Goal: Transaction & Acquisition: Purchase product/service

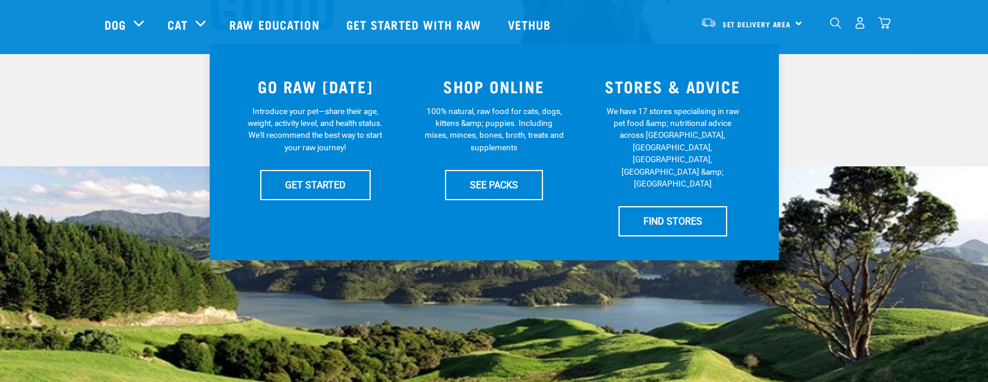
scroll to position [178, 0]
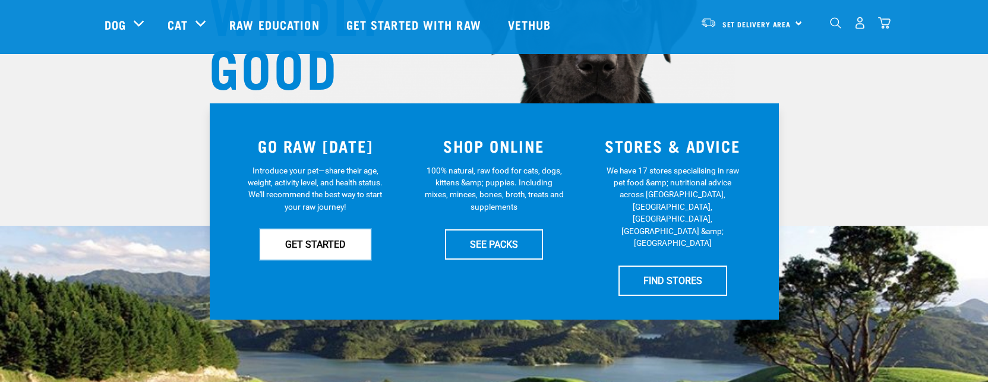
click at [321, 248] on link "GET STARTED" at bounding box center [315, 244] width 110 height 30
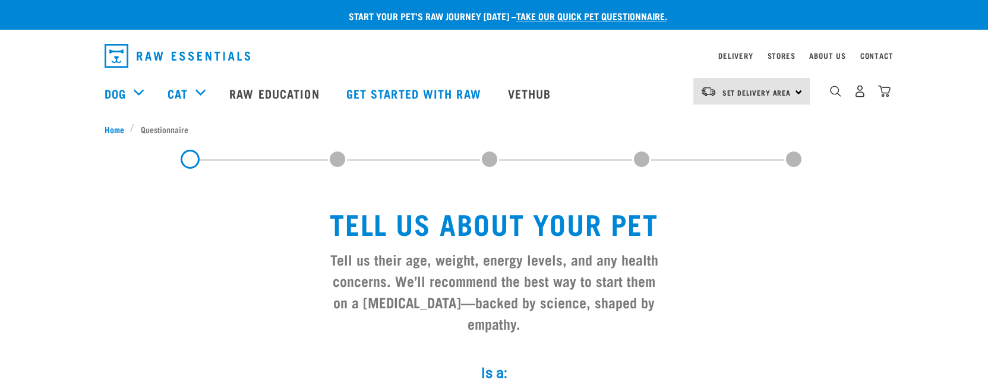
scroll to position [178, 0]
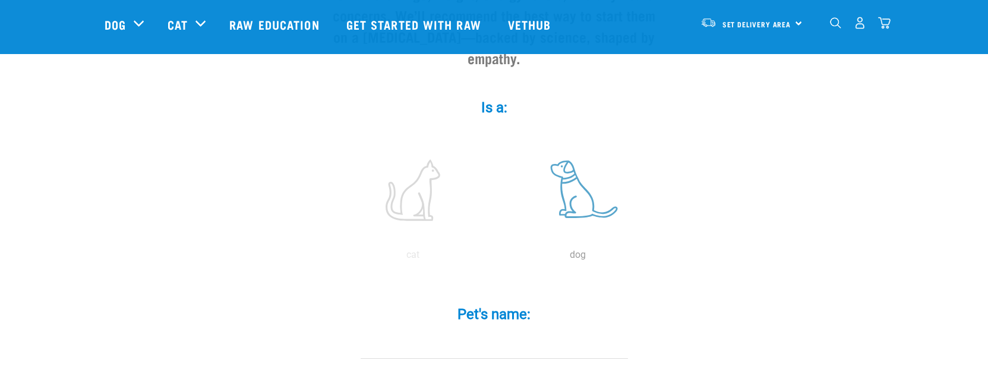
click at [583, 170] on label at bounding box center [578, 190] width 160 height 101
click at [495, 258] on input "radio" at bounding box center [495, 258] width 0 height 0
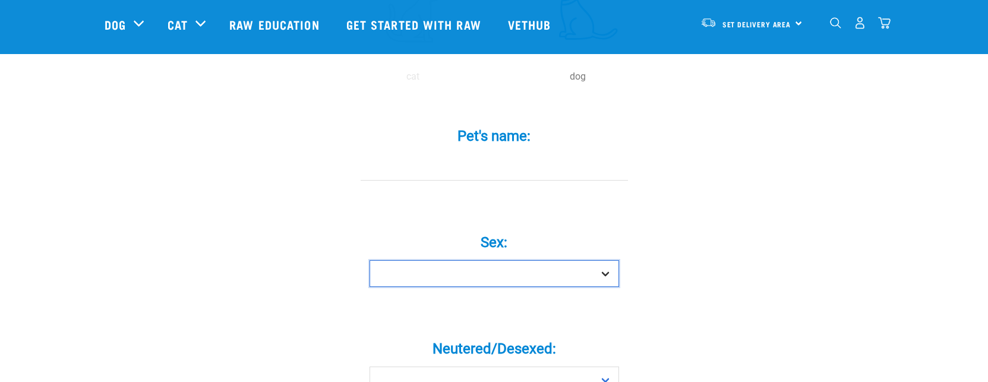
click at [468, 260] on select "Boy Girl" at bounding box center [493, 273] width 249 height 27
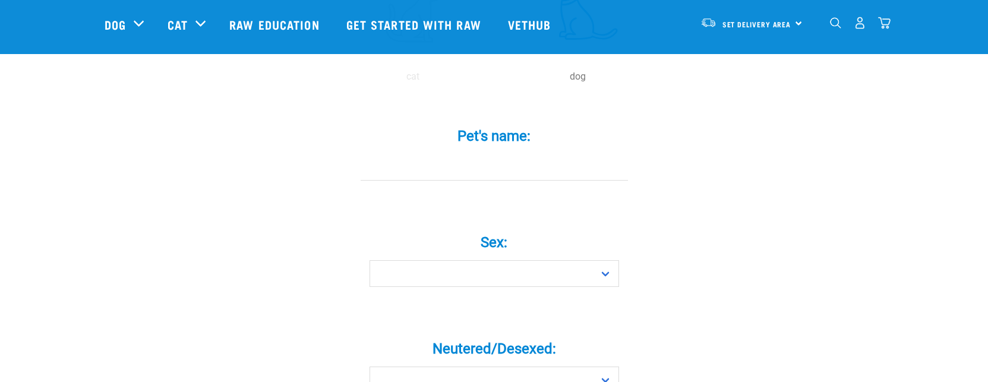
click at [485, 154] on input "Pet's name: *" at bounding box center [494, 167] width 267 height 27
type input "Belle"
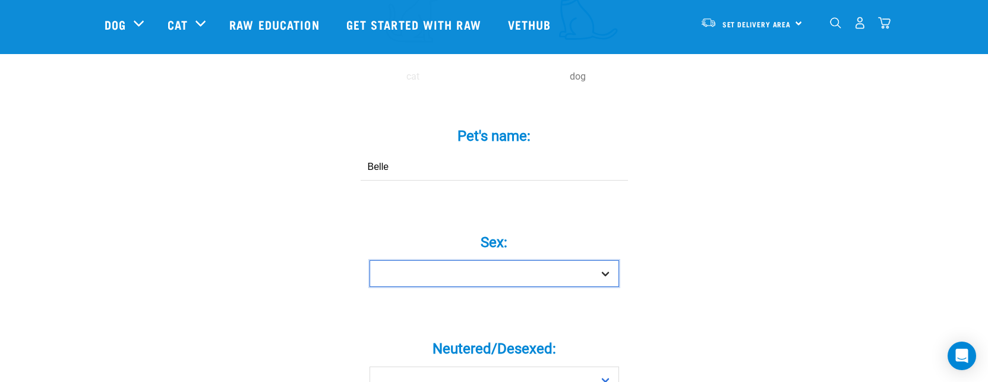
click at [453, 260] on select "Boy Girl" at bounding box center [493, 273] width 249 height 27
click at [369, 260] on select "Boy Girl" at bounding box center [493, 273] width 249 height 27
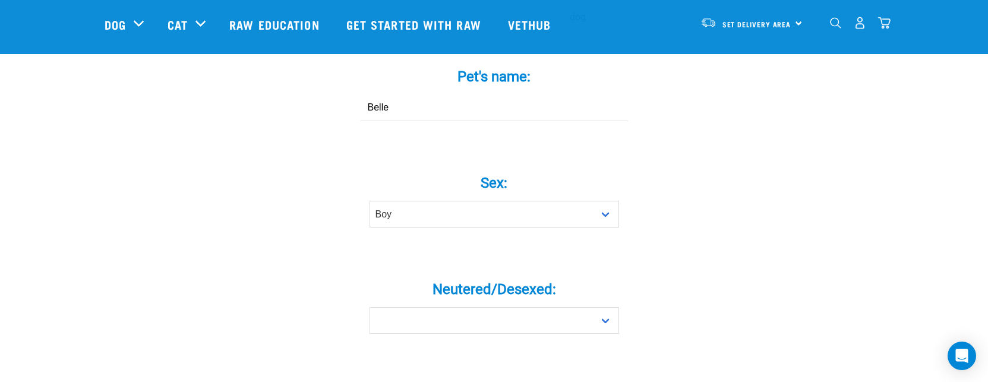
click at [419, 211] on div "Sex: * Boy Girl" at bounding box center [494, 196] width 356 height 97
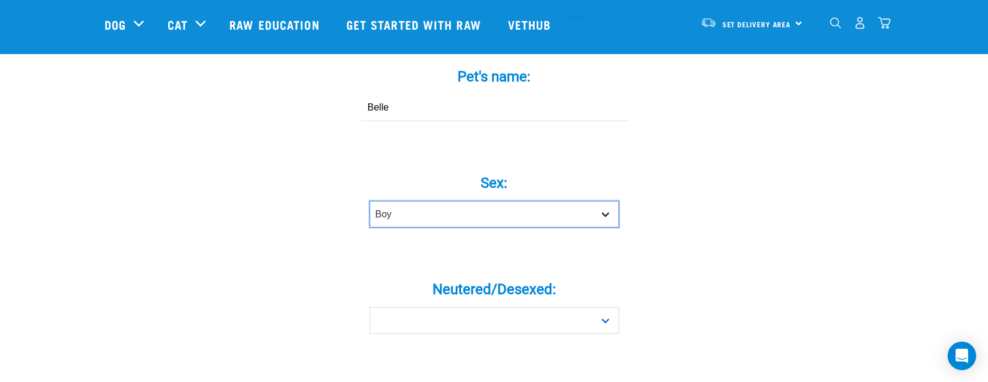
drag, startPoint x: 422, startPoint y: 196, endPoint x: 418, endPoint y: 205, distance: 9.8
click at [422, 201] on select "Boy Girl" at bounding box center [493, 214] width 249 height 27
select select "girl"
click at [369, 201] on select "Boy Girl" at bounding box center [493, 214] width 249 height 27
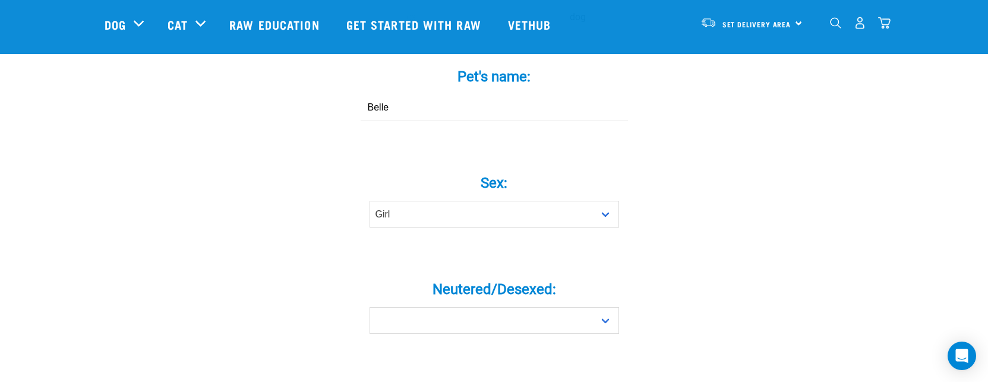
click at [218, 223] on div "Tell us about your pet Tell us their age, weight, energy levels, and any health…" at bounding box center [494, 388] width 779 height 1417
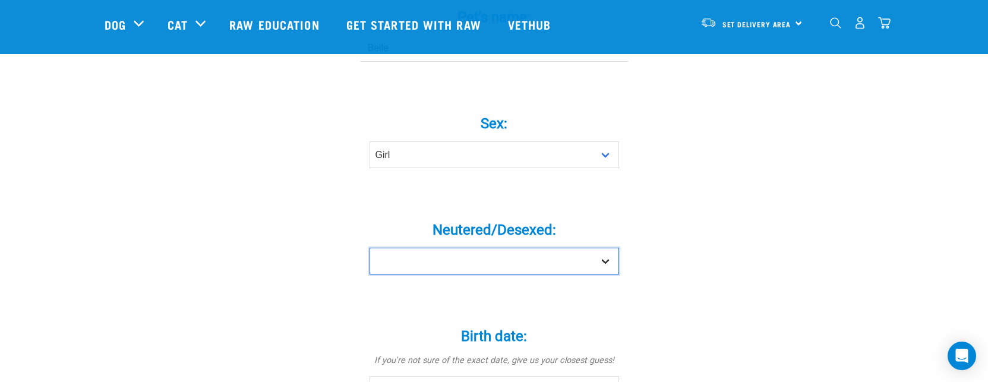
click at [469, 248] on select "Yes No" at bounding box center [493, 261] width 249 height 27
click at [470, 248] on select "Yes No" at bounding box center [493, 261] width 249 height 27
select select "yes"
click at [369, 248] on select "Yes No" at bounding box center [493, 261] width 249 height 27
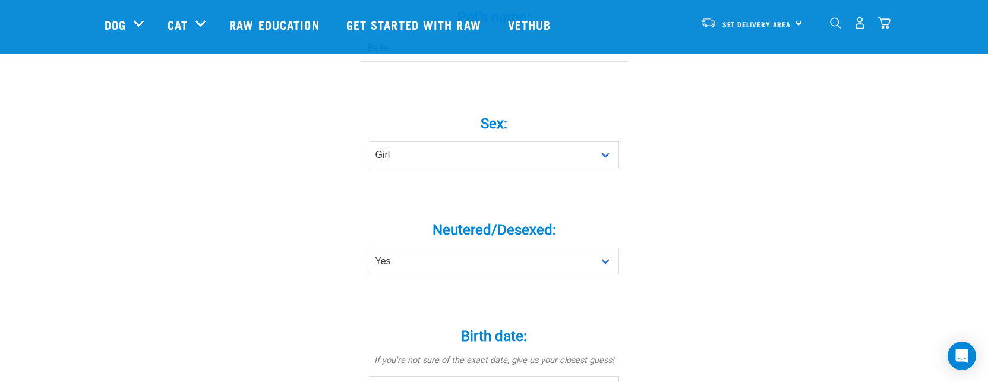
click at [227, 231] on div "Tell us about your pet Tell us their age, weight, energy levels, and any health…" at bounding box center [494, 328] width 779 height 1417
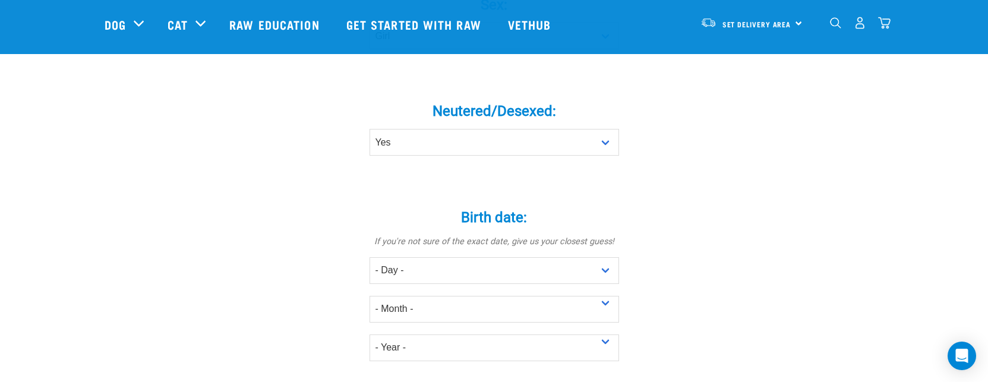
scroll to position [653, 0]
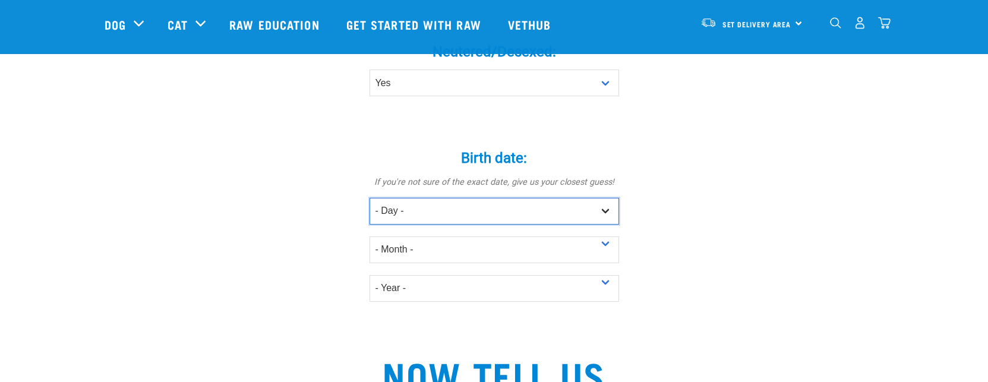
click at [418, 198] on select "- Day - 1 2 3 4 5 6 7 8 9 10 11 12 13 14 15 16 17 18 19 20 21 22 23 24 25 26 27" at bounding box center [493, 211] width 249 height 27
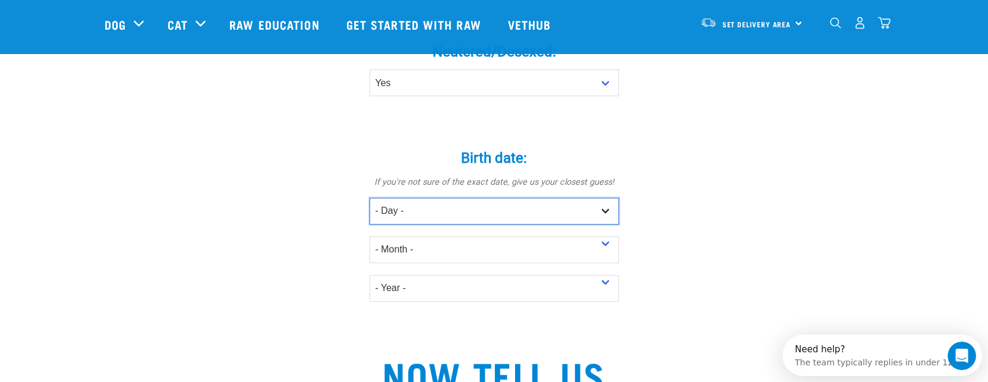
scroll to position [0, 0]
select select "1"
click at [369, 198] on select "- Day - 1 2 3 4 5 6 7 8 9 10 11 12 13 14 15 16 17 18 19 20 21 22 23 24 25 26 27" at bounding box center [493, 211] width 249 height 27
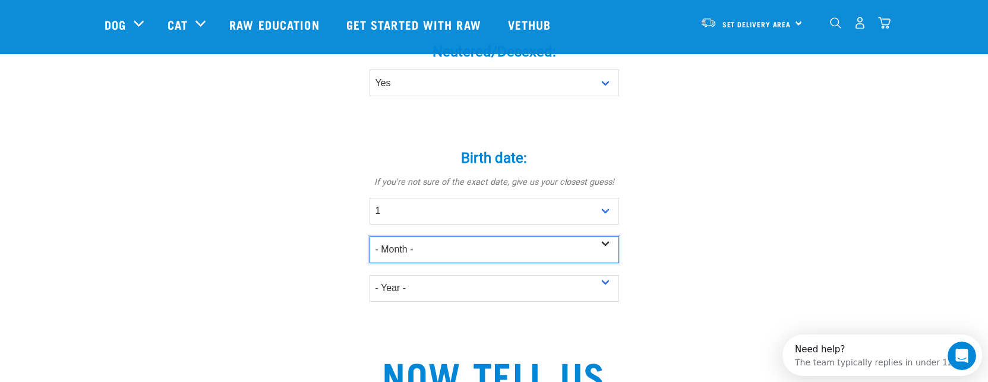
click at [415, 236] on select "- Month - January February March April May June July August September October N…" at bounding box center [493, 249] width 249 height 27
select select "October"
click at [369, 236] on select "- Month - January February March April May June July August September October N…" at bounding box center [493, 249] width 249 height 27
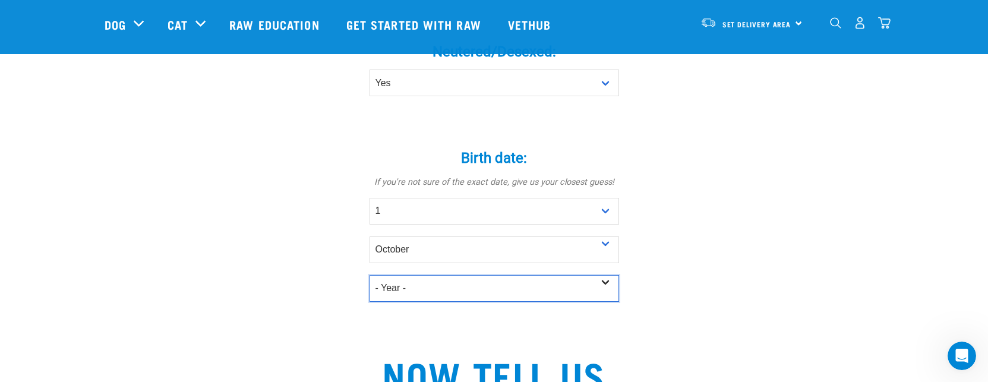
click at [409, 275] on select "- Year - 2025 2024 2023 2022 2021 2020 2019 2018 2017 2016 2015 2014 2013 2012" at bounding box center [493, 288] width 249 height 27
select select "2017"
click at [369, 275] on select "- Year - 2025 2024 2023 2022 2021 2020 2019 2018 2017 2016 2015 2014 2013 2012" at bounding box center [493, 288] width 249 height 27
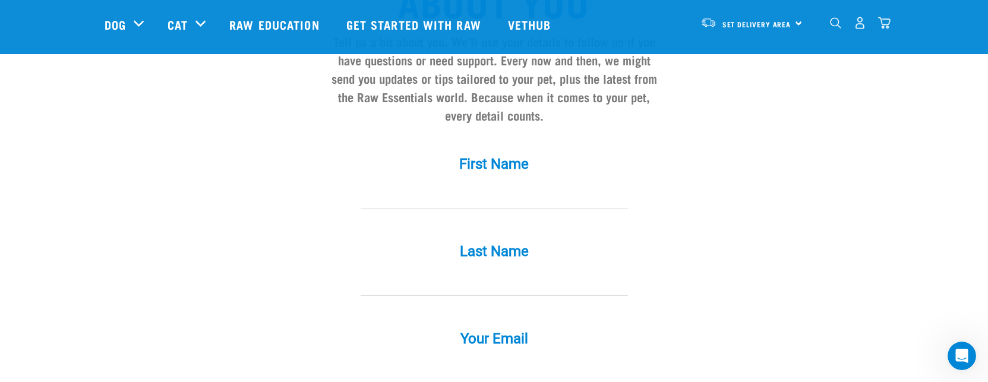
scroll to position [1010, 0]
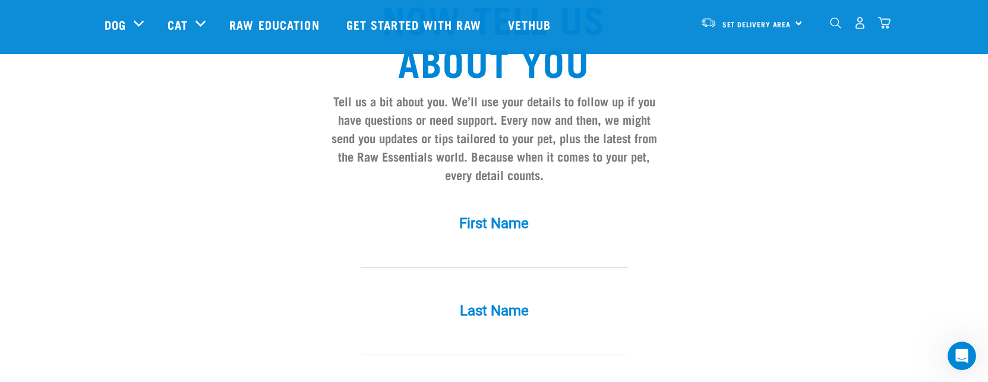
click at [454, 241] on input "First Name *" at bounding box center [494, 254] width 267 height 27
type input "Will"
type input "Benson"
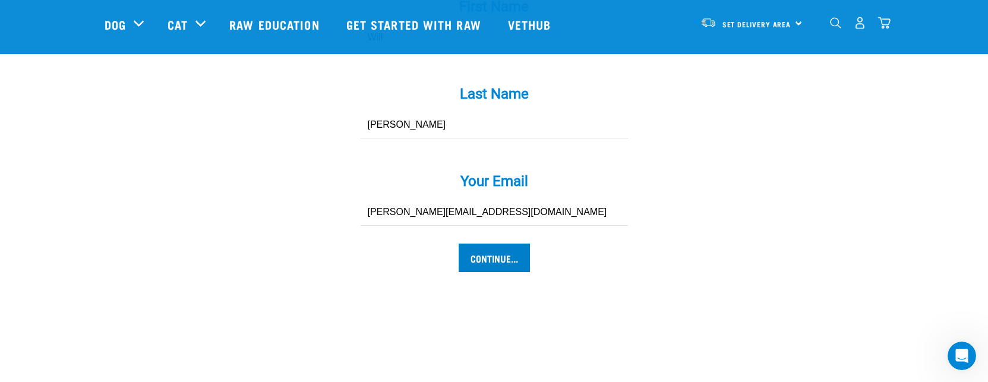
type input "willie.benson87@gmail.com"
click at [483, 244] on input "Continue..." at bounding box center [494, 258] width 71 height 29
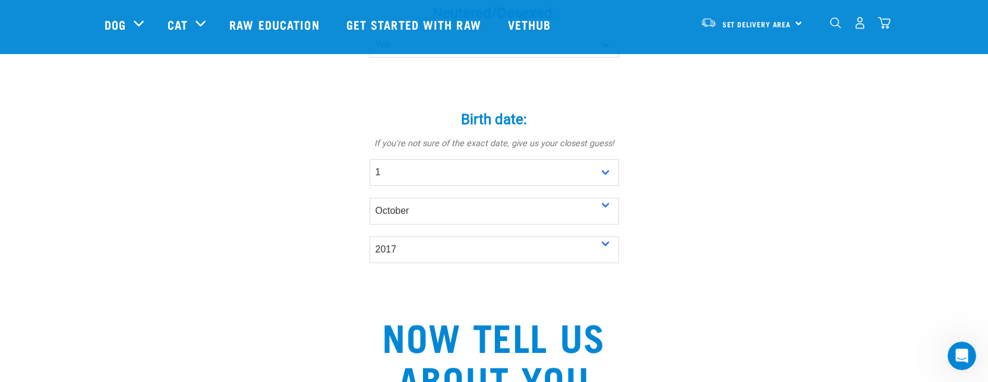
scroll to position [989, 0]
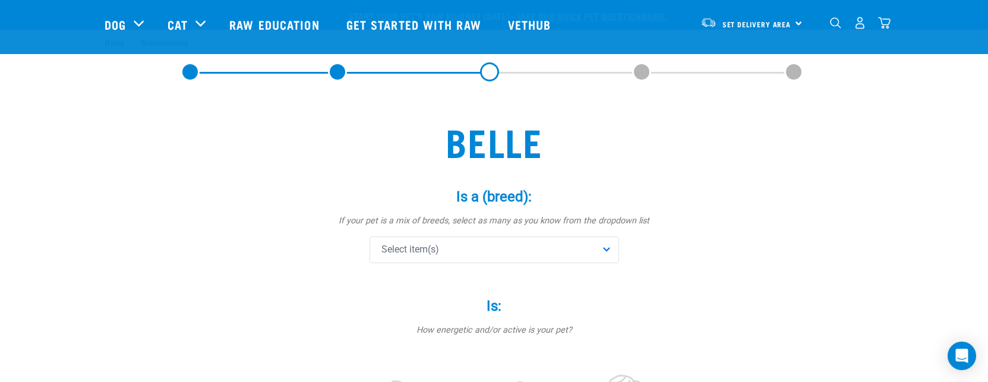
scroll to position [119, 0]
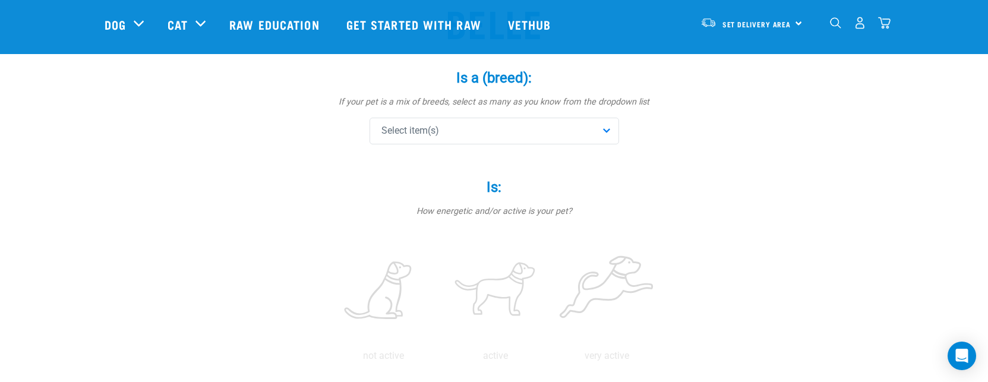
click at [504, 145] on div "Is a (breed): * If your pet is a mix of breeds, select as many as you know from…" at bounding box center [494, 107] width 356 height 109
click at [510, 132] on div "Select item(s)" at bounding box center [493, 131] width 249 height 27
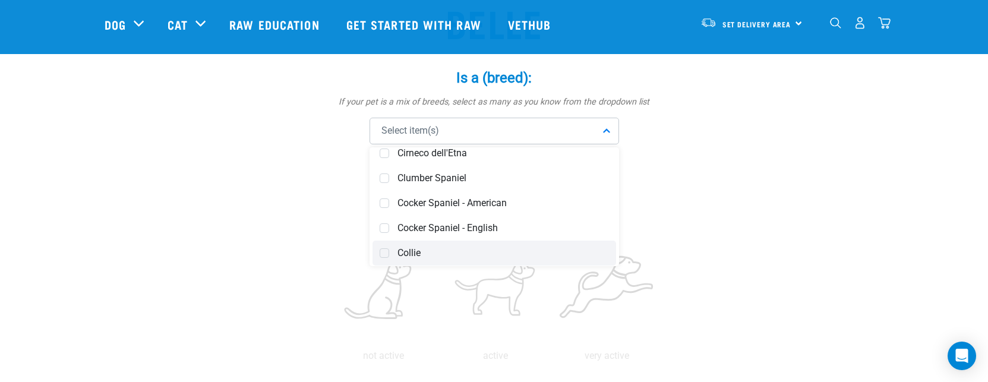
click at [382, 249] on span at bounding box center [385, 253] width 10 height 10
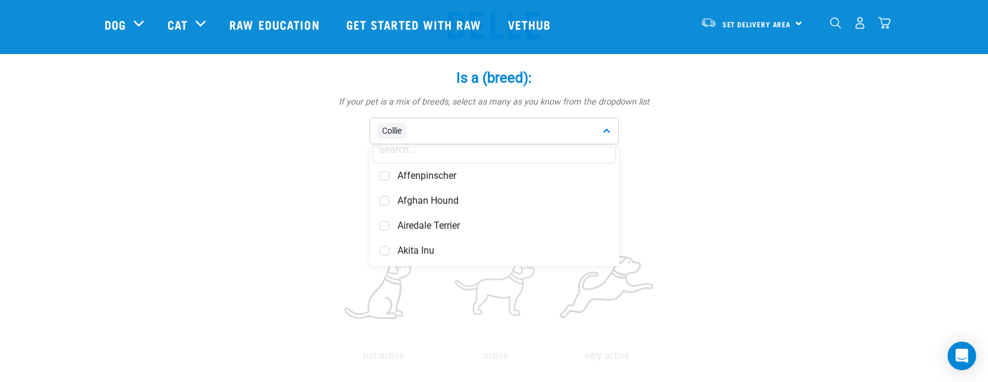
scroll to position [0, 0]
click at [447, 132] on div "Collie" at bounding box center [493, 131] width 249 height 27
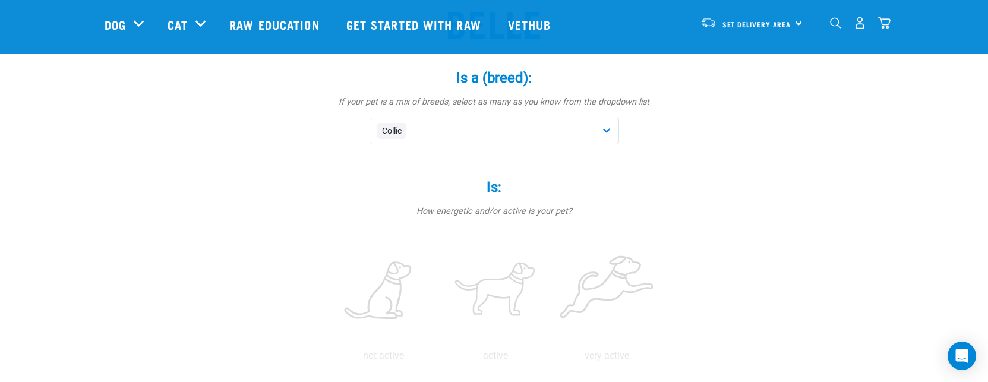
click at [447, 132] on div "Collie" at bounding box center [493, 131] width 249 height 27
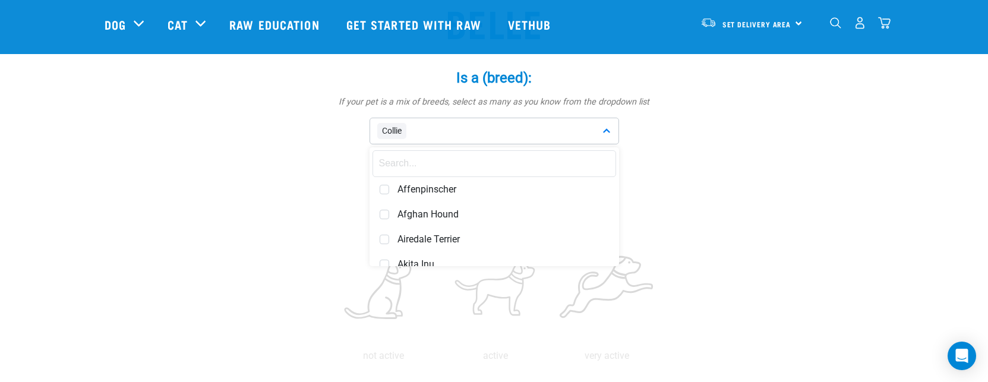
click at [511, 170] on input "text" at bounding box center [494, 163] width 244 height 27
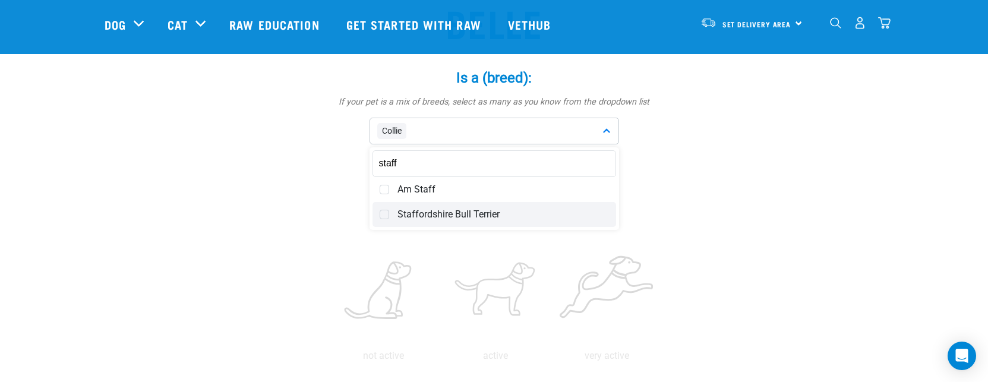
type input "staff"
click at [450, 214] on span "Staffordshire Bull Terrier" at bounding box center [502, 214] width 211 height 12
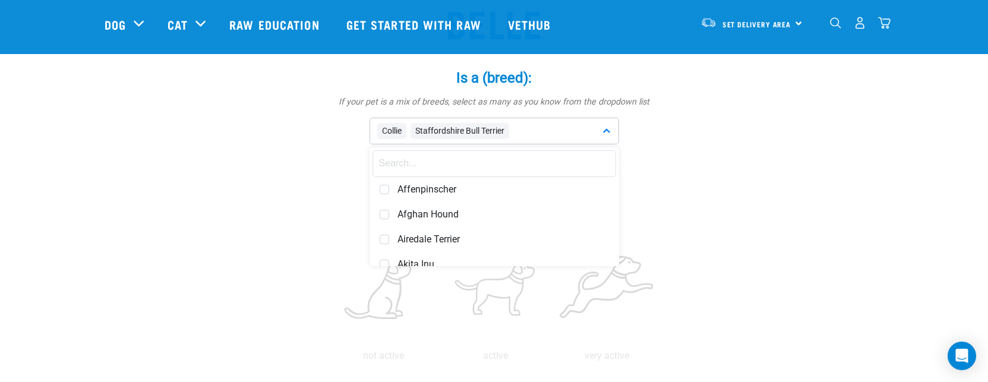
click at [659, 156] on div "Is a (breed): * If your pet is a mix of breeds, select as many as you know from…" at bounding box center [494, 107] width 356 height 109
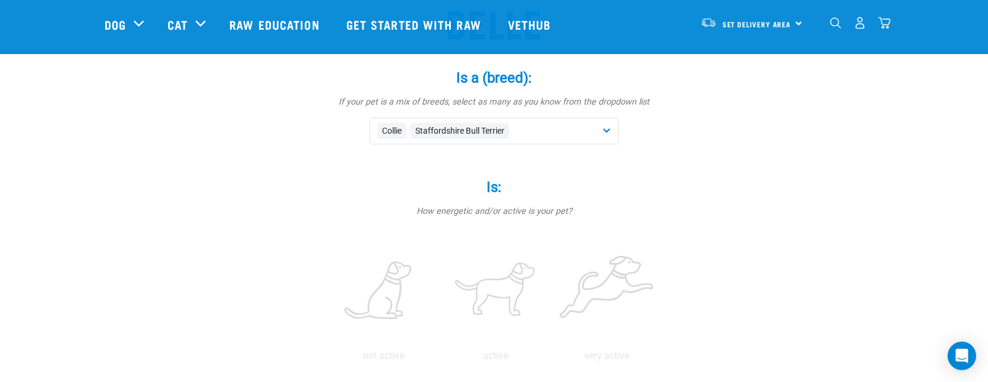
click at [549, 127] on div "Collie Staffordshire Bull Terrier" at bounding box center [493, 131] width 249 height 27
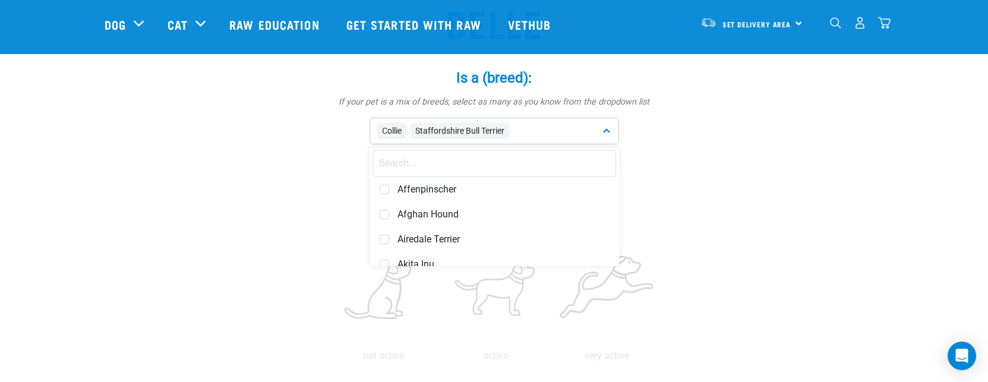
click at [539, 162] on input "text" at bounding box center [494, 163] width 244 height 27
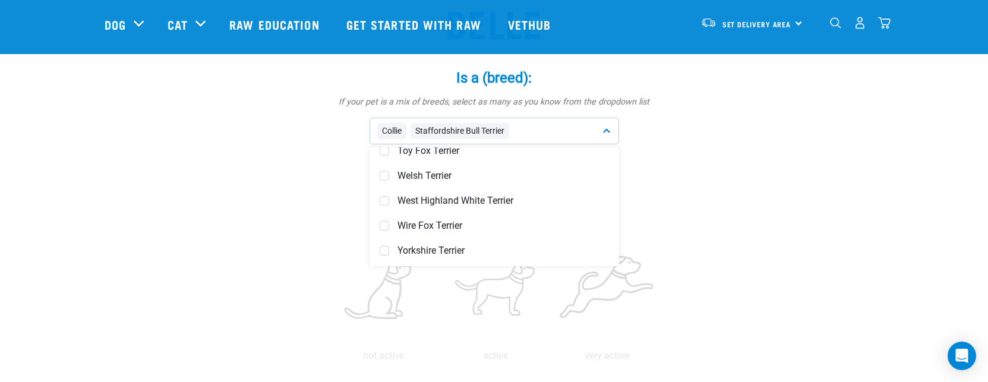
type input "terrier"
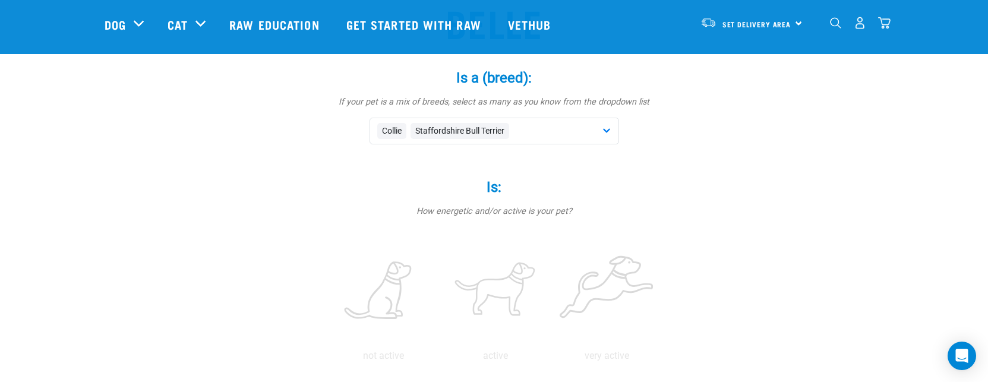
scroll to position [238, 0]
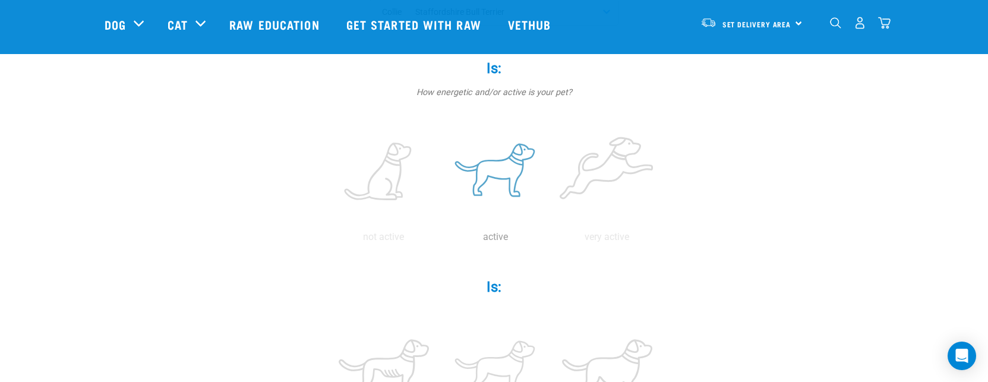
click at [528, 180] on label at bounding box center [495, 172] width 107 height 101
click at [440, 240] on input "radio" at bounding box center [440, 240] width 0 height 0
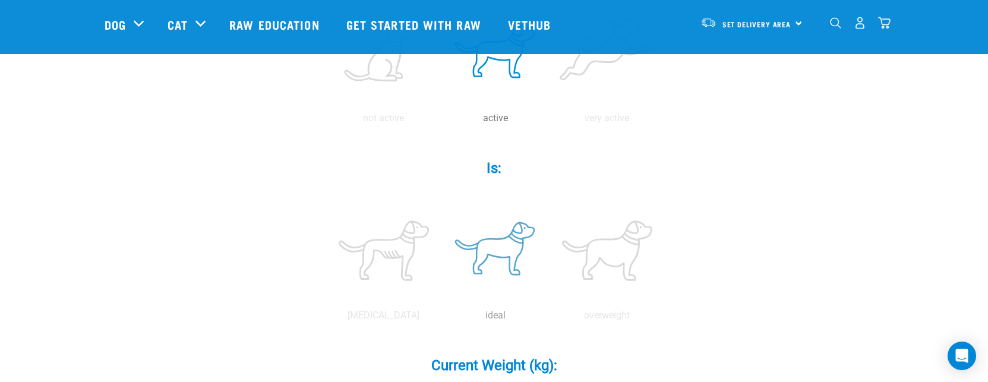
click at [495, 246] on label at bounding box center [495, 250] width 107 height 101
click at [440, 318] on input "radio" at bounding box center [440, 318] width 0 height 0
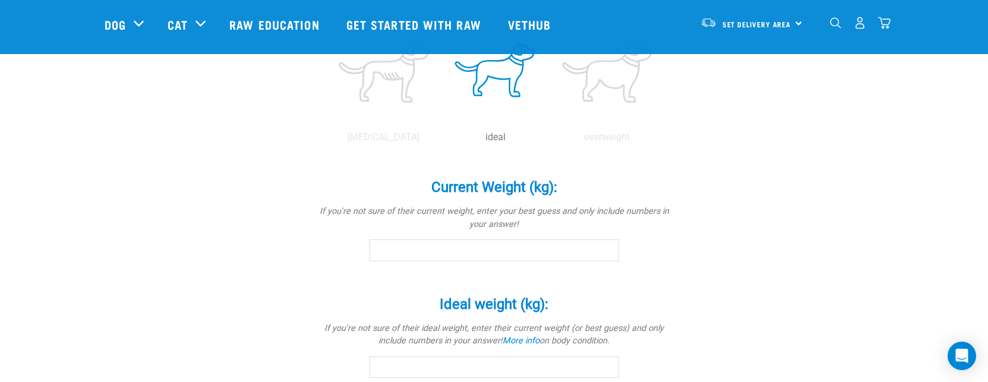
scroll to position [594, 0]
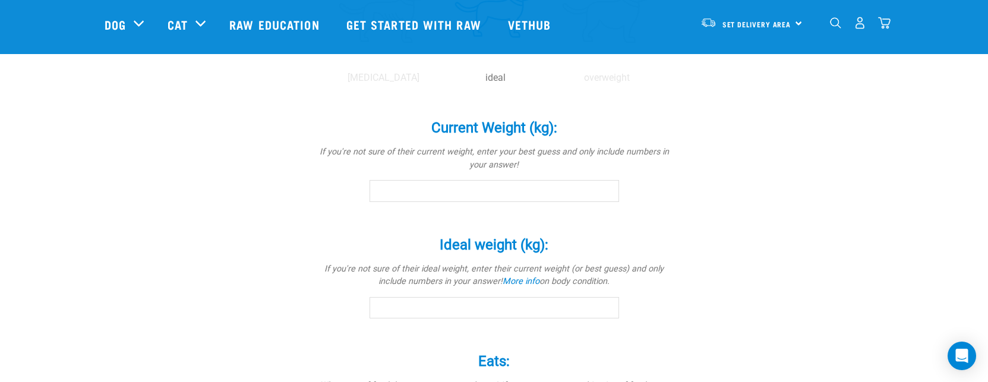
click at [413, 194] on input "Current Weight (kg): *" at bounding box center [493, 190] width 249 height 21
type input "20"
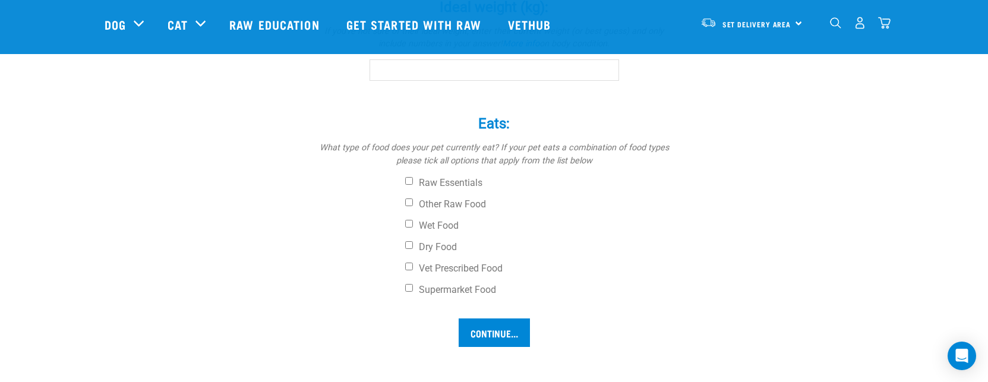
scroll to position [713, 0]
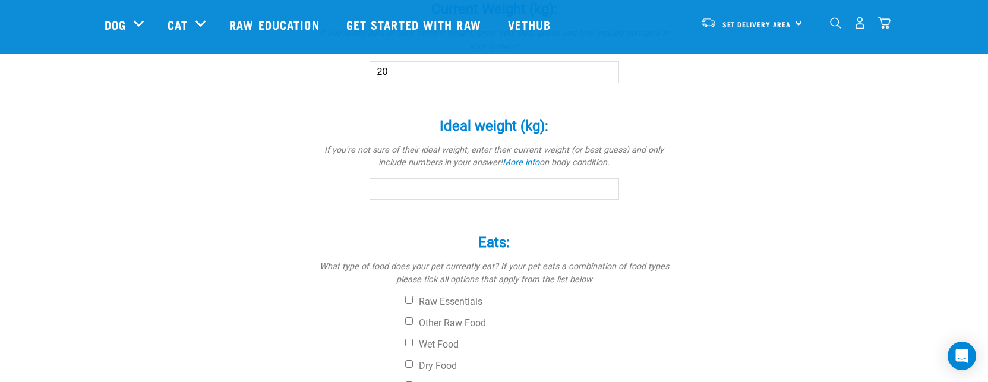
click at [410, 189] on input "Ideal weight (kg): *" at bounding box center [493, 188] width 249 height 21
type input "20"
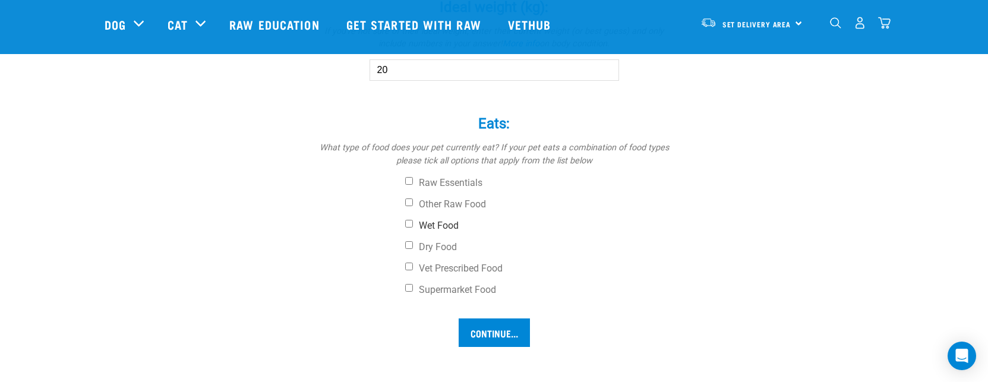
click at [406, 225] on input "Wet Food" at bounding box center [409, 224] width 8 height 8
checkbox input "true"
click at [407, 241] on input "Dry Food" at bounding box center [409, 245] width 8 height 8
checkbox input "true"
click at [410, 227] on input "Wet Food" at bounding box center [409, 224] width 8 height 8
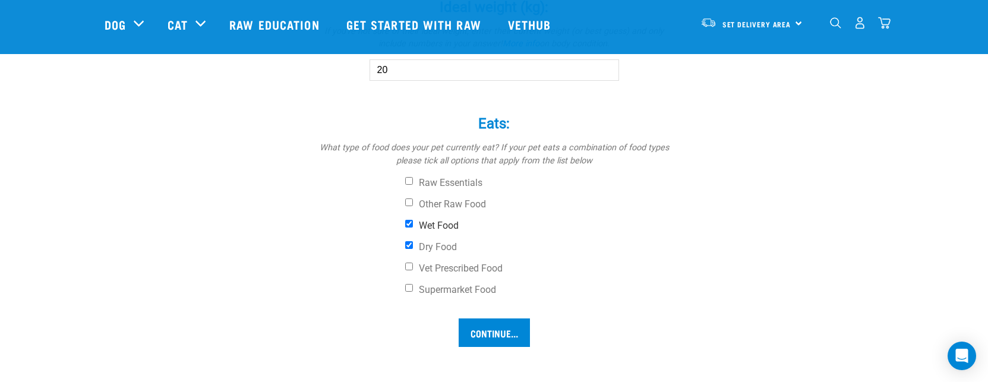
checkbox input "false"
click at [412, 242] on input "Dry Food" at bounding box center [409, 245] width 8 height 8
checkbox input "false"
click at [410, 292] on label "Supermarket Food" at bounding box center [538, 290] width 267 height 12
click at [410, 292] on input "Supermarket Food" at bounding box center [409, 288] width 8 height 8
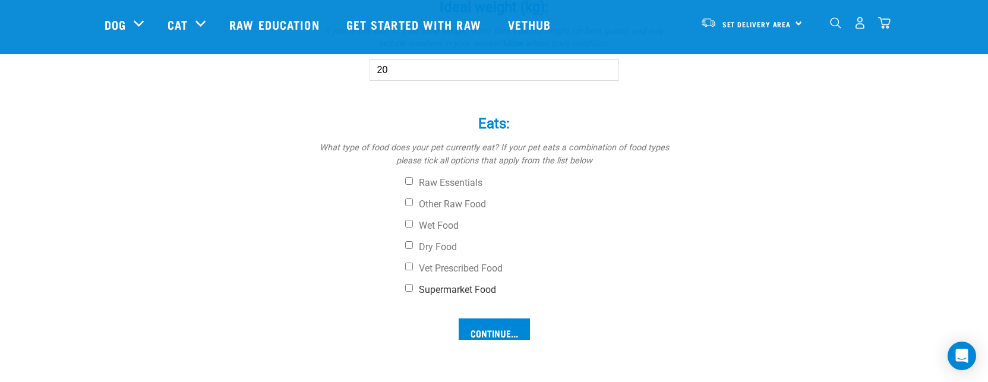
checkbox input "true"
click at [483, 327] on input "Continue..." at bounding box center [494, 332] width 71 height 29
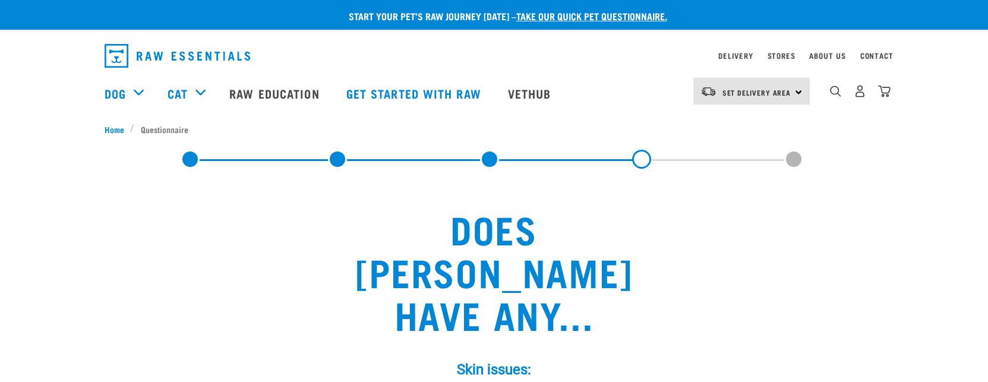
scroll to position [178, 0]
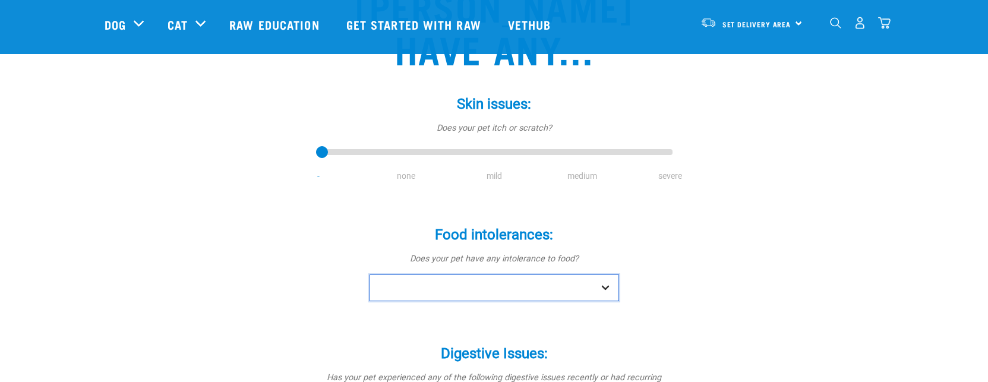
click at [605, 274] on select "No Yes" at bounding box center [493, 287] width 249 height 27
select select "no"
click at [369, 274] on select "No Yes" at bounding box center [493, 287] width 249 height 27
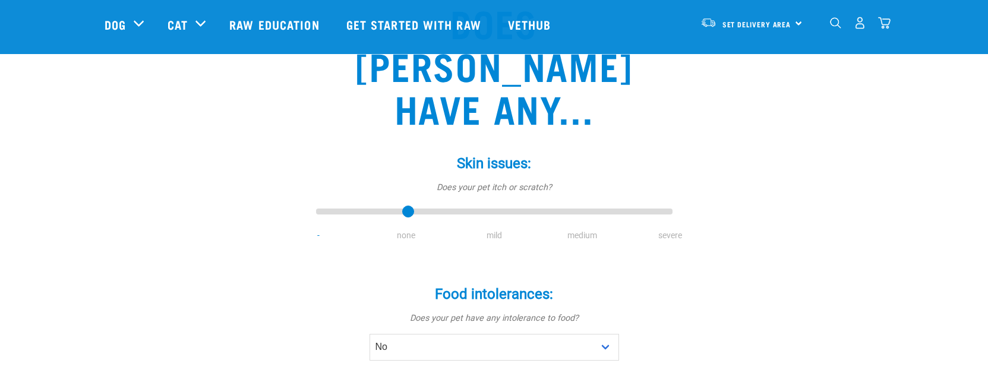
drag, startPoint x: 320, startPoint y: 173, endPoint x: 399, endPoint y: 170, distance: 78.5
click at [399, 204] on input "range" at bounding box center [494, 212] width 356 height 17
drag, startPoint x: 406, startPoint y: 170, endPoint x: 276, endPoint y: 175, distance: 130.2
type input "0"
click at [316, 204] on input "range" at bounding box center [494, 212] width 356 height 17
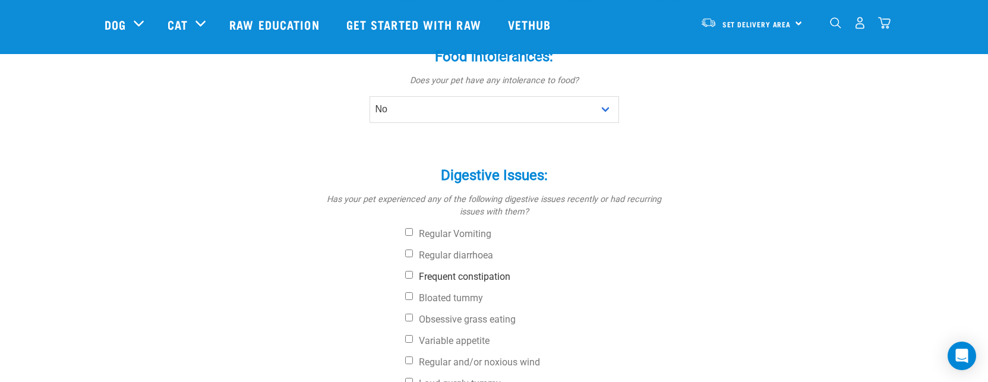
scroll to position [416, 0]
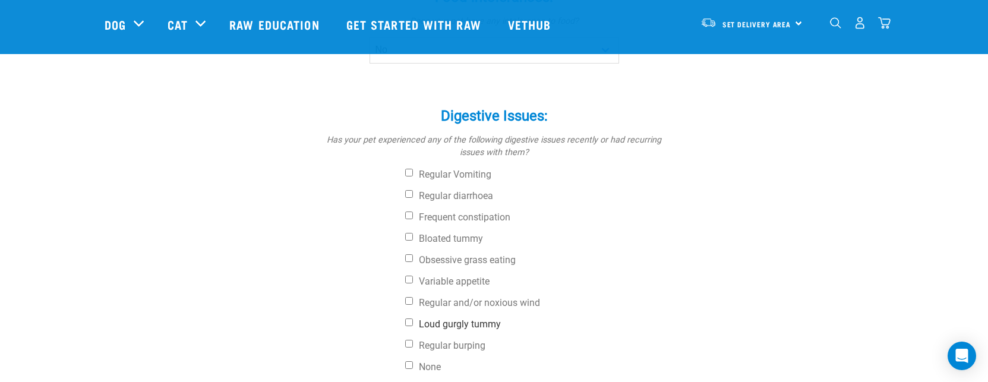
click at [480, 318] on label "Loud gurgly tummy" at bounding box center [538, 324] width 267 height 12
click at [413, 318] on input "Loud gurgly tummy" at bounding box center [409, 322] width 8 height 8
checkbox input "true"
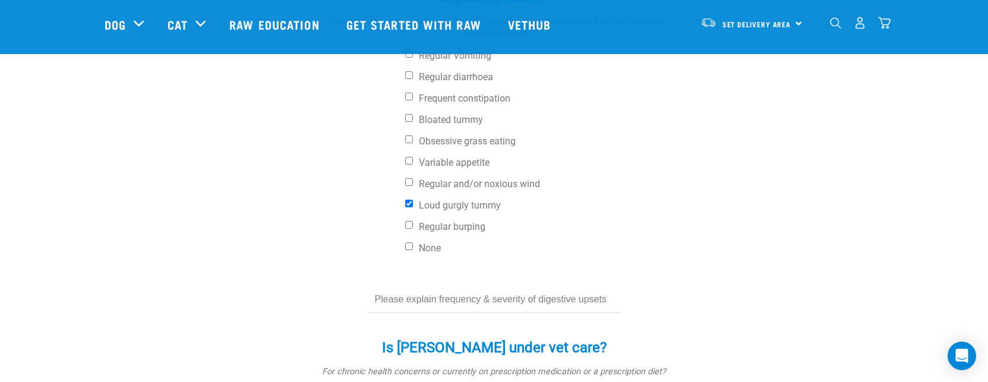
scroll to position [653, 0]
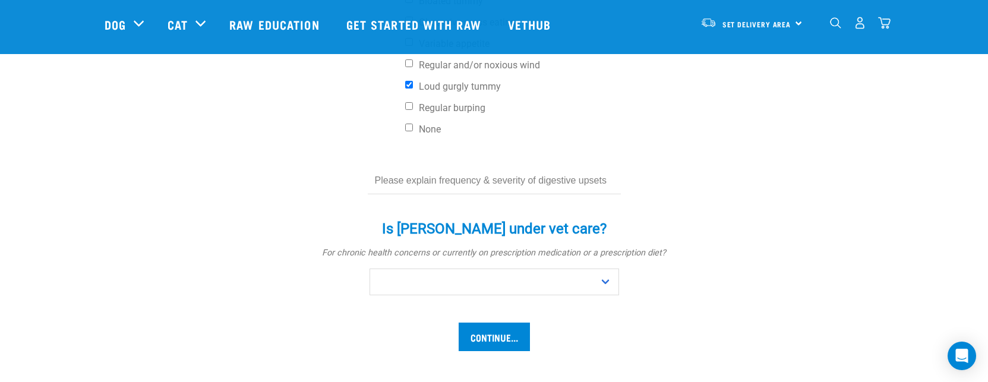
click at [525, 167] on input "text" at bounding box center [494, 180] width 253 height 27
type input "Minor"
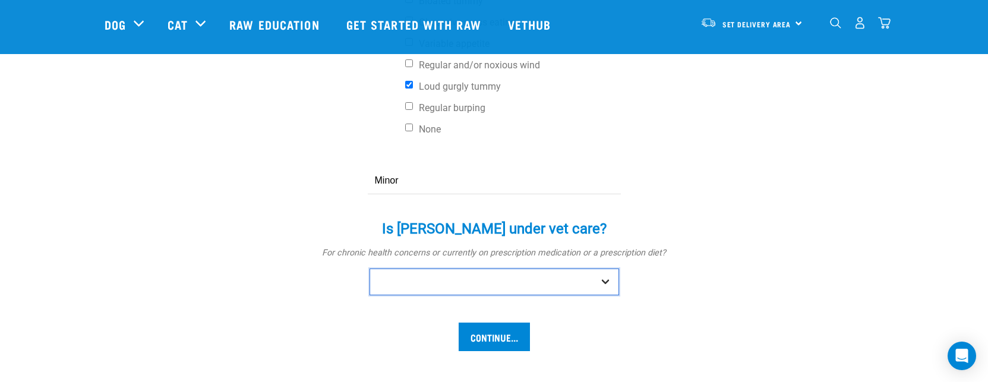
click at [488, 268] on select "No Yes" at bounding box center [493, 281] width 249 height 27
click at [369, 268] on select "No Yes" at bounding box center [493, 281] width 249 height 27
click at [494, 323] on input "Continue..." at bounding box center [494, 337] width 71 height 29
drag, startPoint x: 602, startPoint y: 242, endPoint x: 589, endPoint y: 246, distance: 14.3
click at [602, 268] on select "No Yes" at bounding box center [493, 281] width 249 height 27
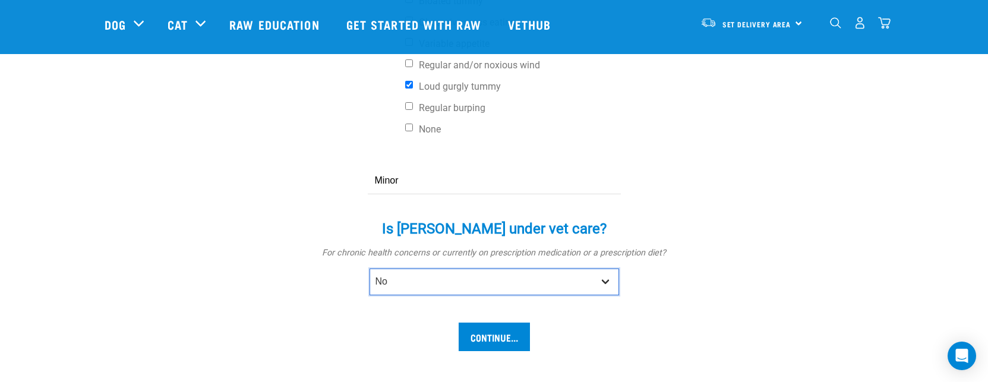
select select "yes"
click at [369, 268] on select "No Yes" at bounding box center [493, 281] width 249 height 27
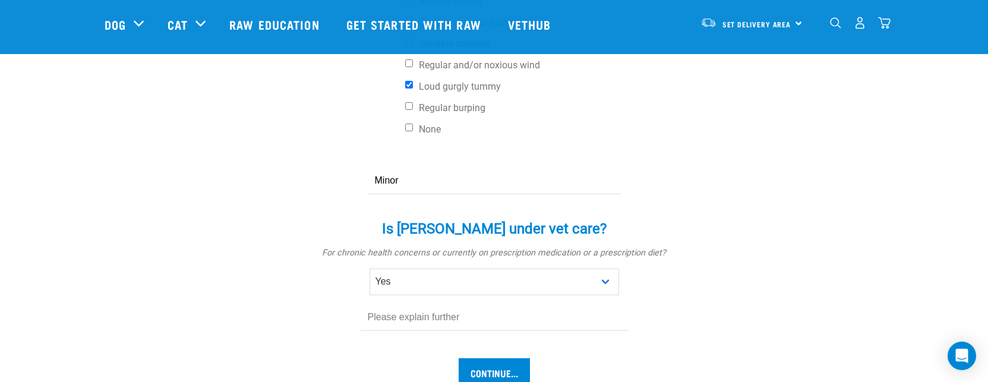
click at [479, 304] on input "text" at bounding box center [494, 317] width 267 height 27
type input "A"
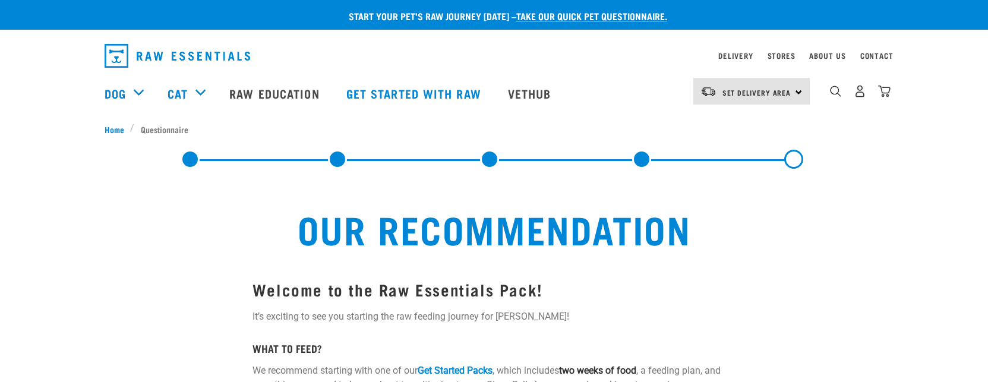
select select "19650"
click at [641, 162] on link at bounding box center [641, 159] width 19 height 19
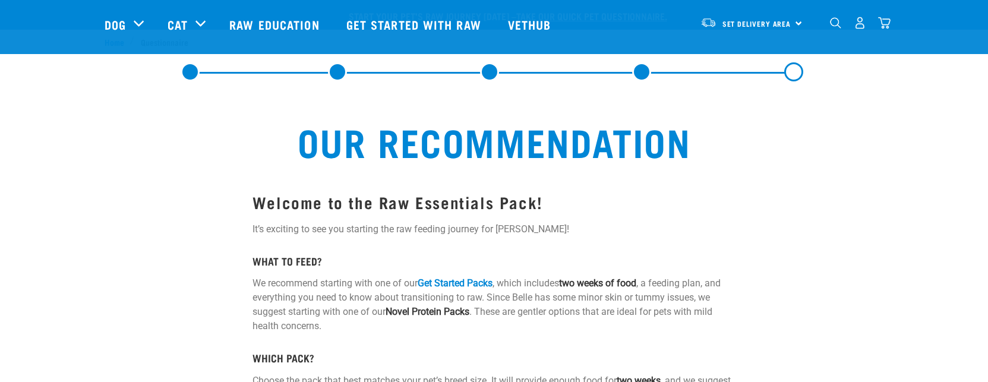
scroll to position [119, 0]
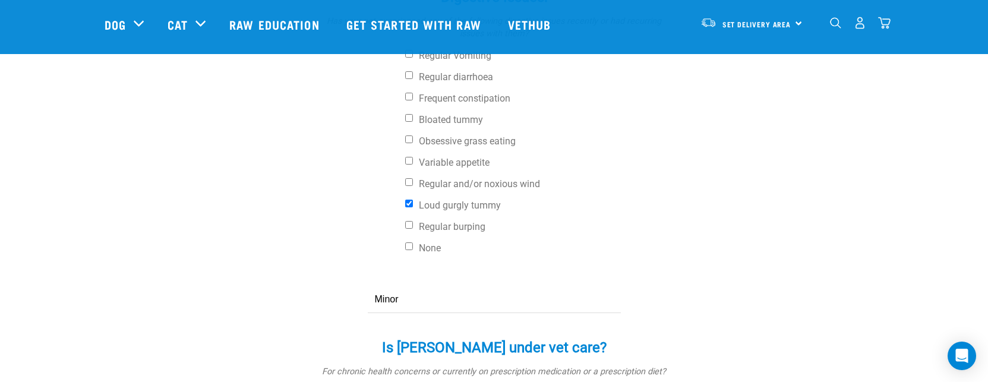
scroll to position [713, 0]
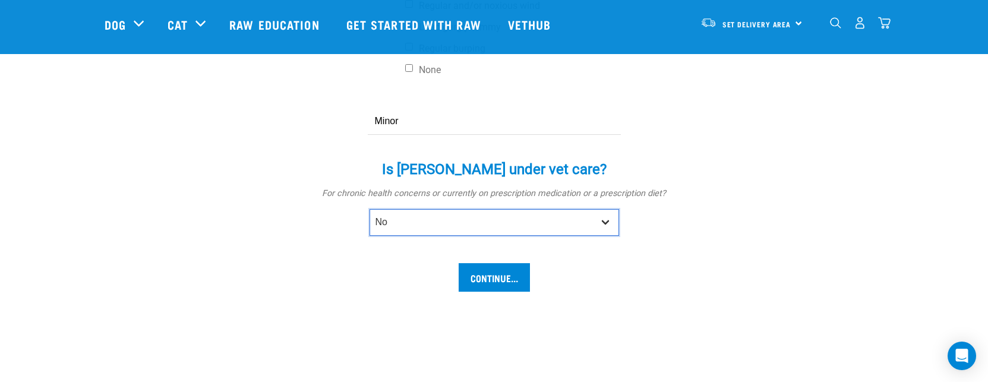
click at [434, 209] on select "No Yes" at bounding box center [493, 222] width 249 height 27
click at [369, 209] on select "No Yes" at bounding box center [493, 222] width 249 height 27
click at [413, 209] on select "No Yes" at bounding box center [493, 222] width 249 height 27
select select "yes"
click at [369, 209] on select "No Yes" at bounding box center [493, 222] width 249 height 27
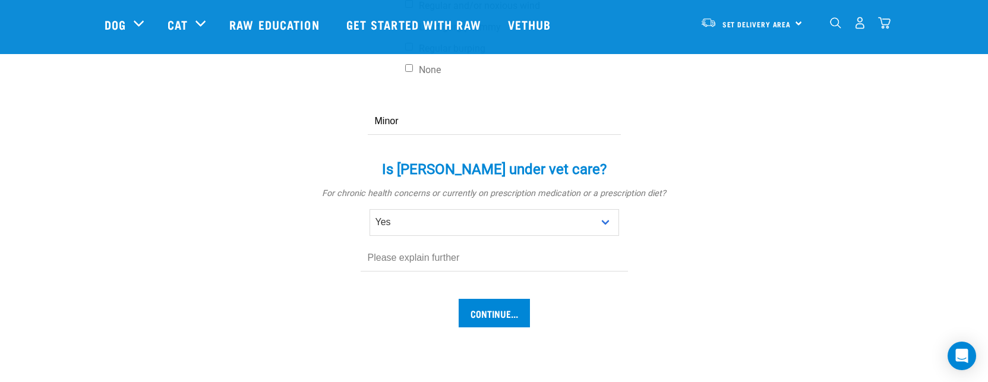
click at [425, 245] on input "text" at bounding box center [494, 258] width 267 height 27
type input "Anti Anxiety medication"
click at [479, 299] on input "Continue..." at bounding box center [494, 313] width 71 height 29
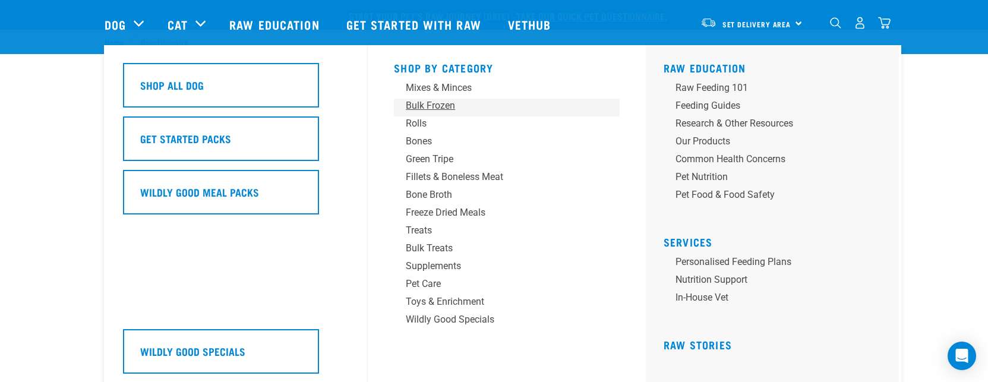
scroll to position [59, 0]
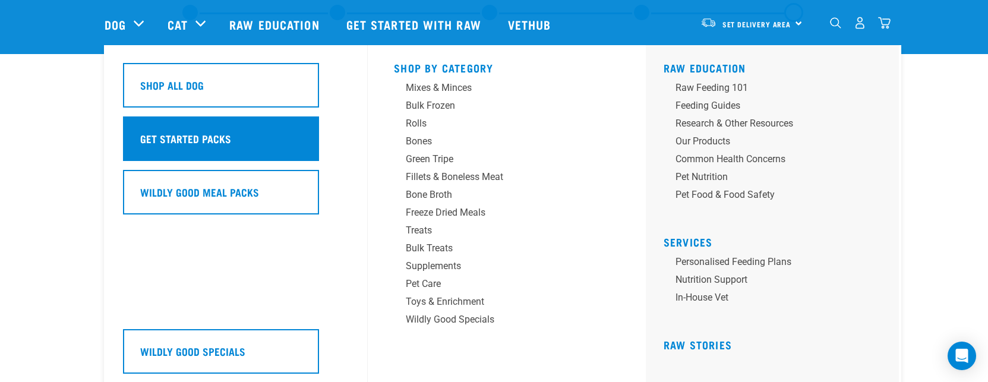
click at [217, 140] on h5 "Get Started Packs" at bounding box center [185, 138] width 91 height 15
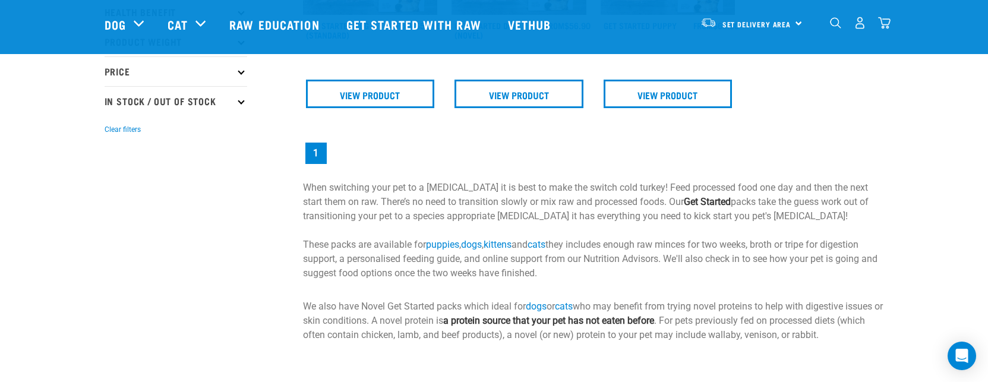
scroll to position [119, 0]
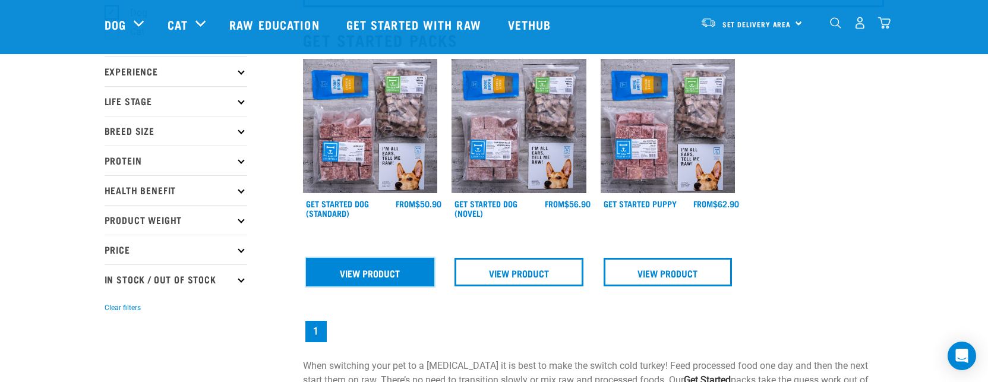
click at [363, 265] on link "View Product" at bounding box center [370, 272] width 129 height 29
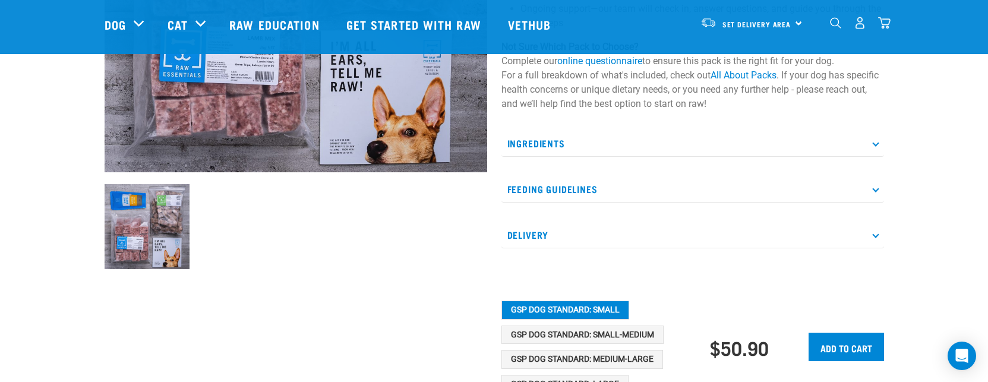
scroll to position [416, 0]
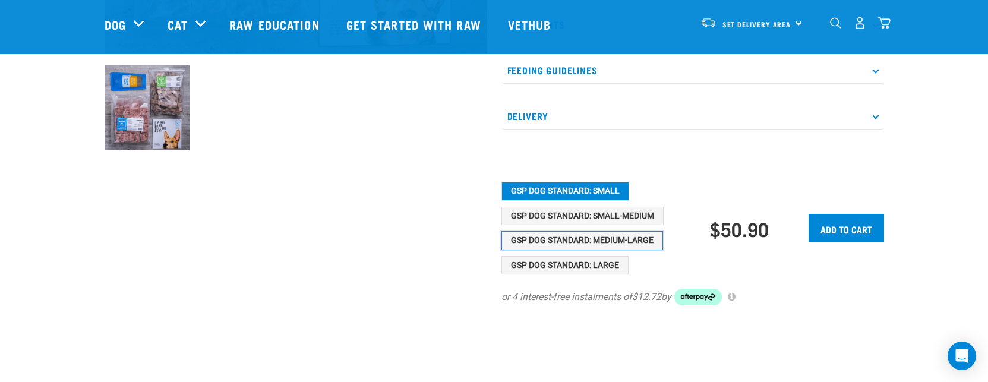
click at [626, 242] on button "GSP Dog Standard: Medium-Large" at bounding box center [582, 240] width 162 height 19
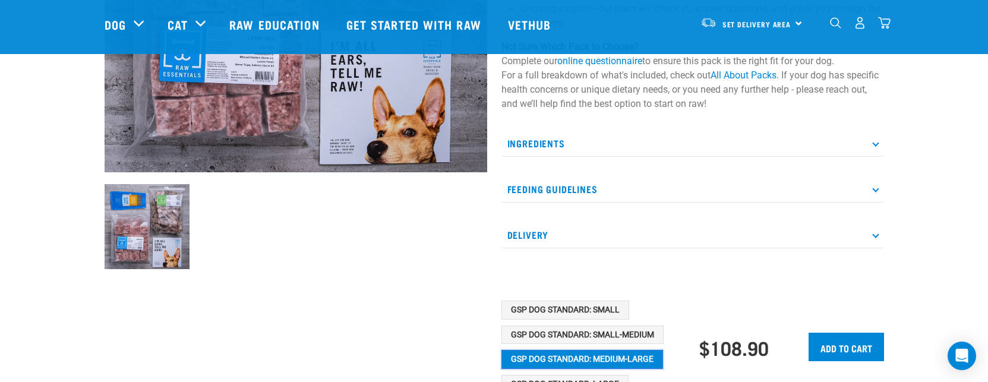
scroll to position [0, 0]
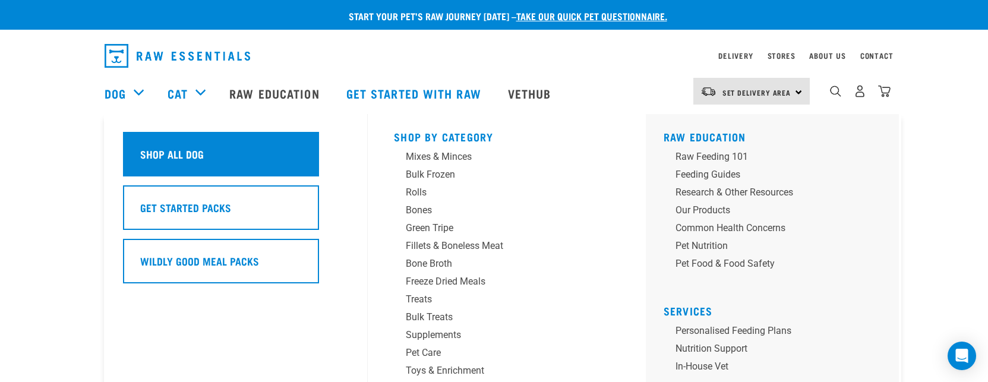
click at [153, 150] on h5 "Shop All Dog" at bounding box center [172, 153] width 64 height 15
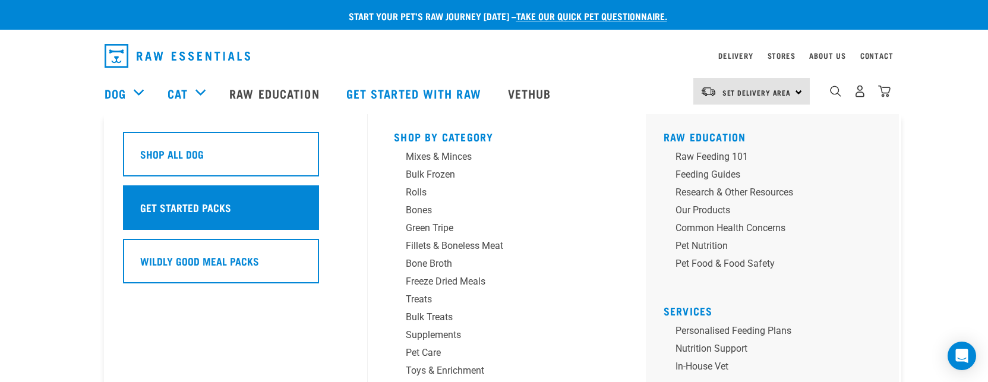
click at [188, 210] on h5 "Get Started Packs" at bounding box center [185, 207] width 91 height 15
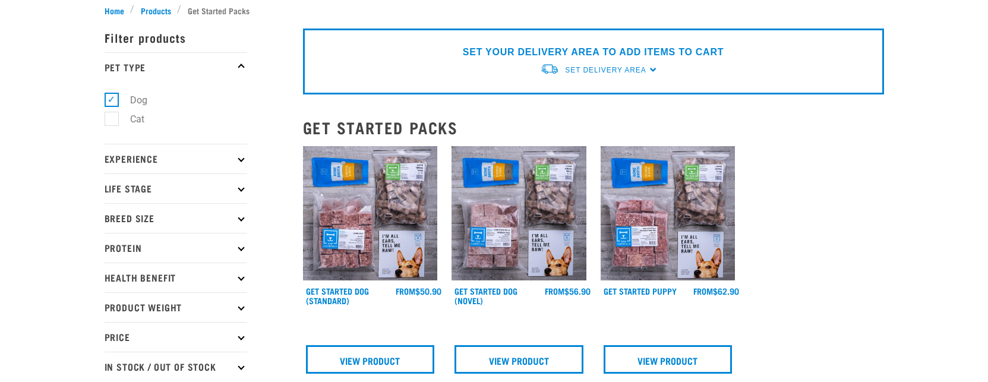
scroll to position [178, 0]
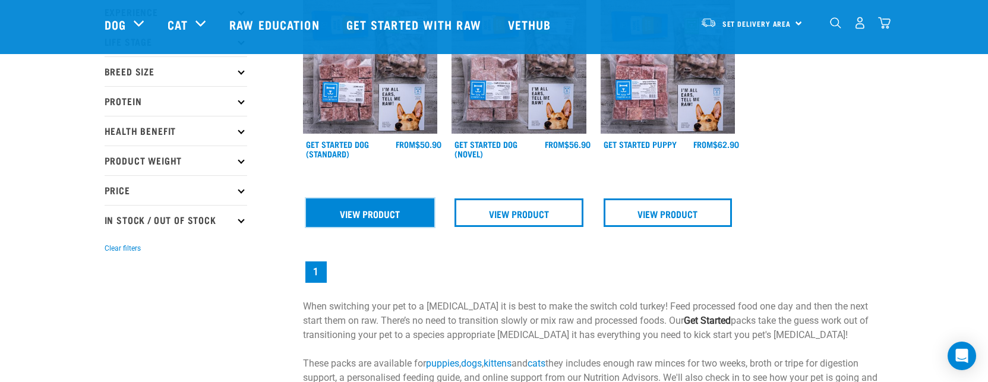
click at [388, 211] on link "View Product" at bounding box center [370, 212] width 129 height 29
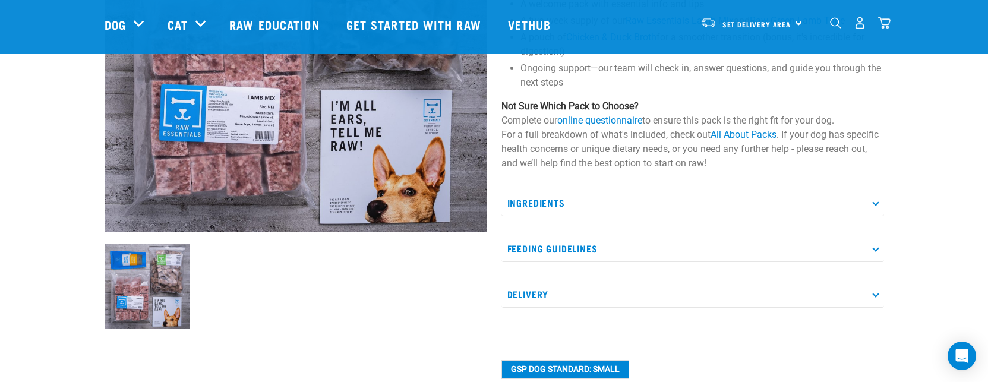
scroll to position [356, 0]
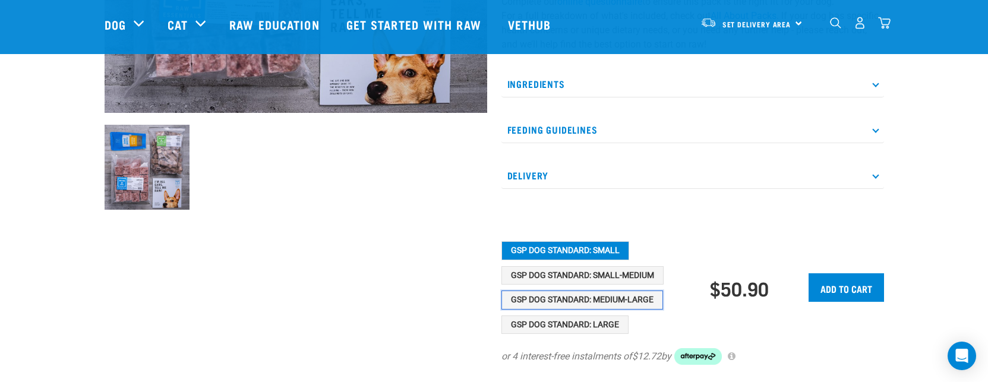
click at [600, 301] on button "GSP Dog Standard: Medium-Large" at bounding box center [582, 299] width 162 height 19
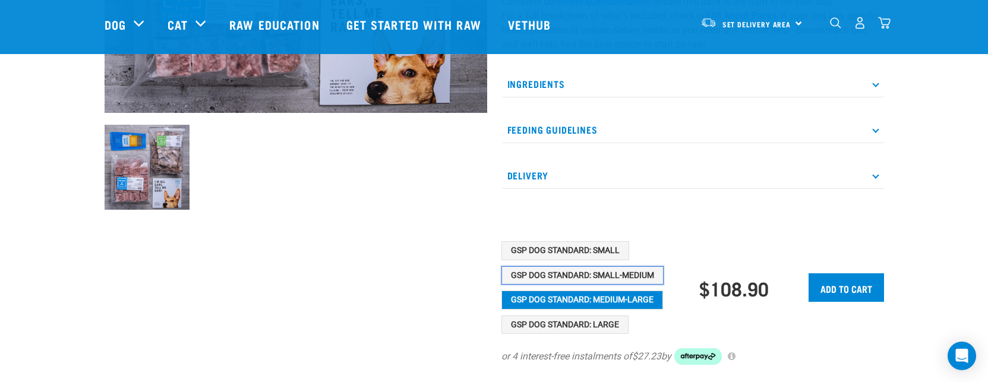
click at [602, 276] on button "GSP Dog Standard: Small-Medium" at bounding box center [582, 275] width 162 height 19
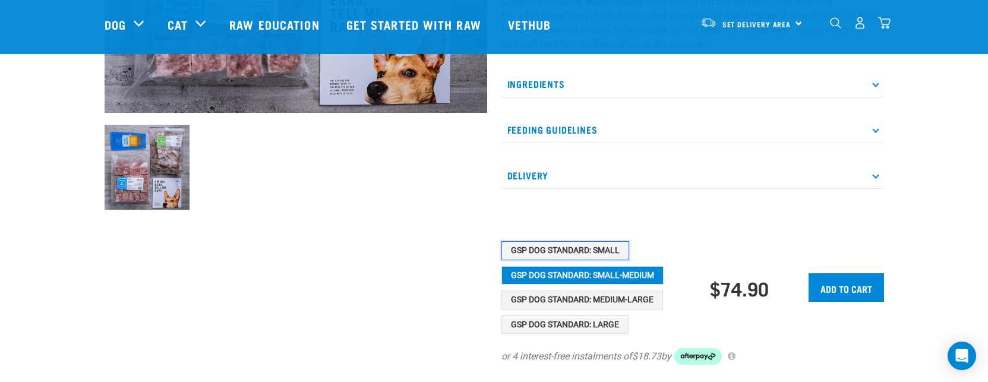
click at [596, 247] on button "GSP Dog Standard: Small" at bounding box center [565, 250] width 128 height 19
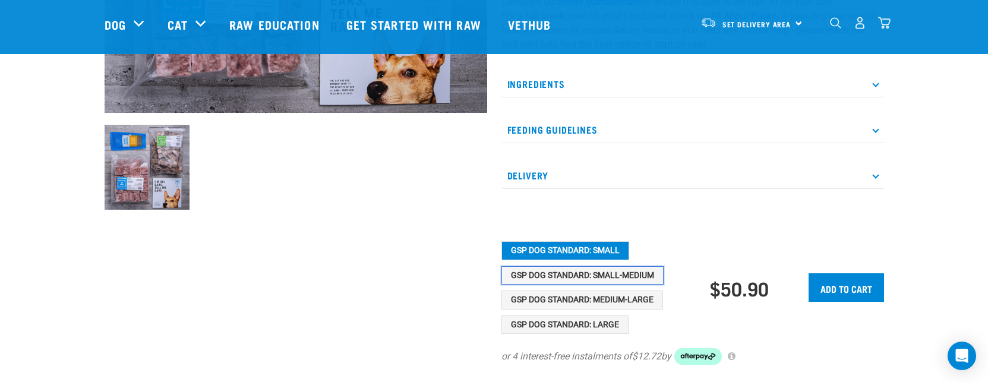
click at [596, 270] on button "GSP Dog Standard: Small-Medium" at bounding box center [582, 275] width 162 height 19
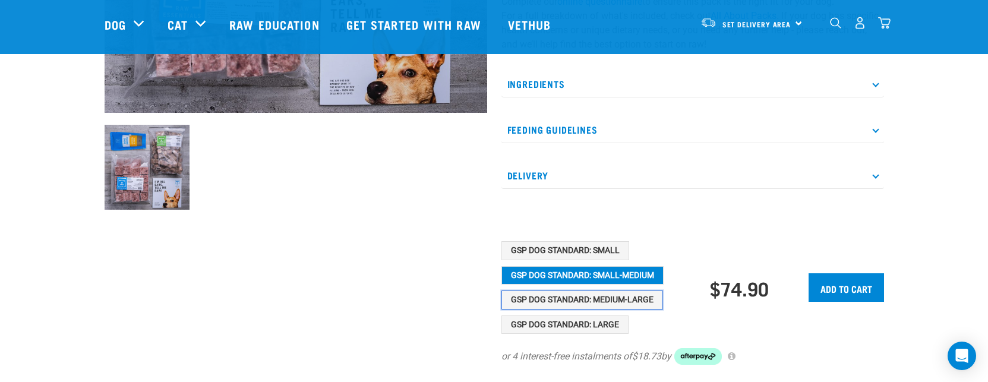
click at [593, 306] on button "GSP Dog Standard: Medium-Large" at bounding box center [582, 299] width 162 height 19
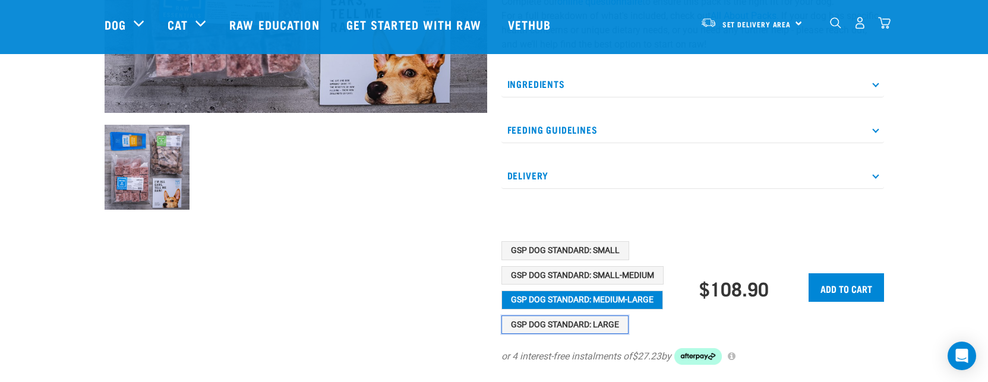
click at [589, 331] on button "GSP Dog Standard: Large" at bounding box center [564, 324] width 127 height 19
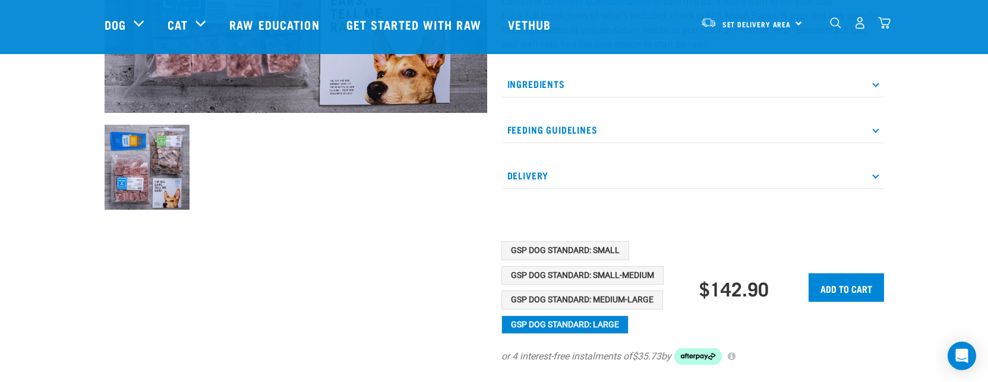
click at [590, 290] on div "GSP Dog Standard: Small GSP Dog Standard: Small-Medium GSP Dog Standard: Medium…" at bounding box center [600, 287] width 198 height 93
click at [591, 295] on button "GSP Dog Standard: Medium-Large" at bounding box center [582, 299] width 162 height 19
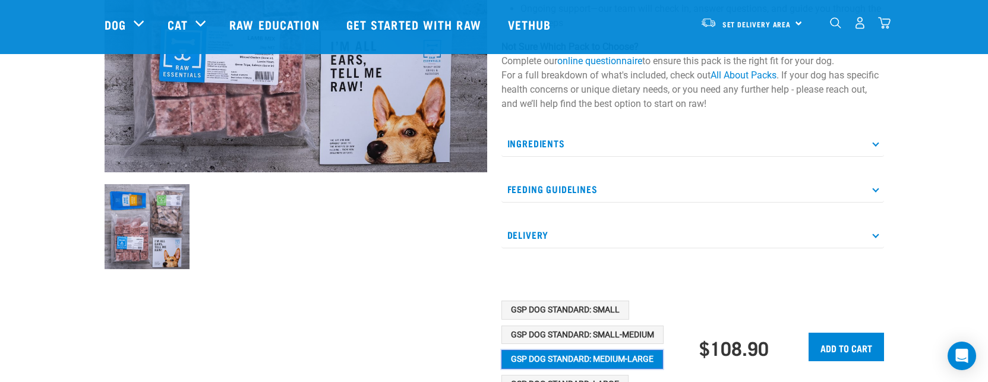
scroll to position [178, 0]
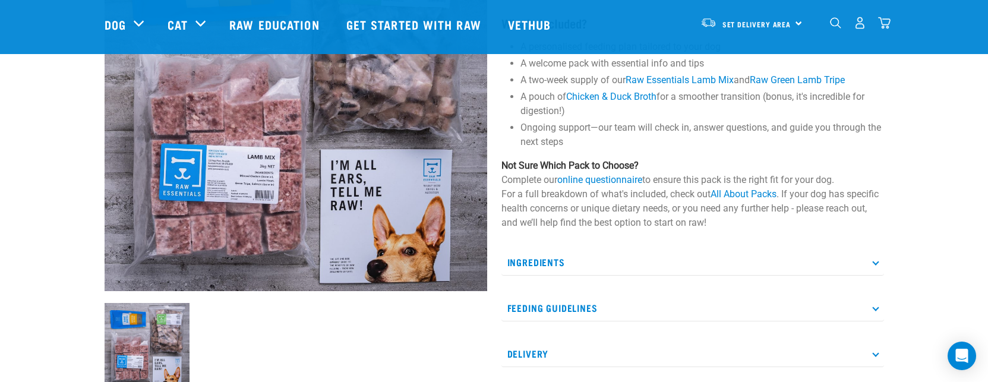
click at [674, 299] on p "Feeding Guidelines" at bounding box center [692, 308] width 383 height 27
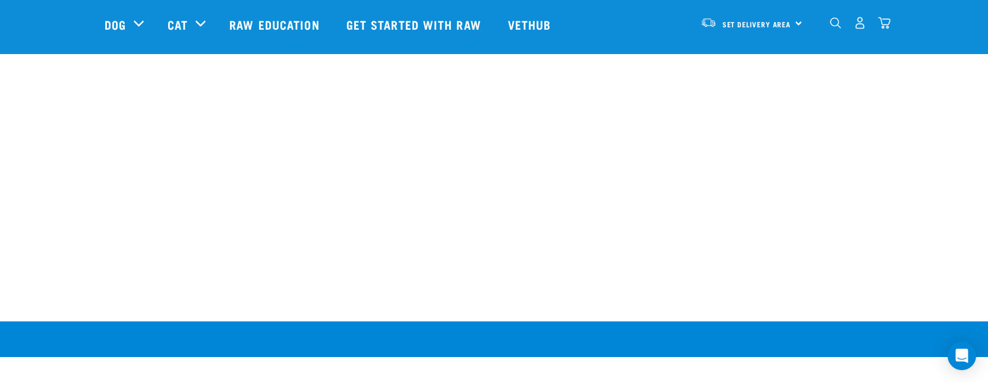
scroll to position [1069, 0]
